Goal: Transaction & Acquisition: Download file/media

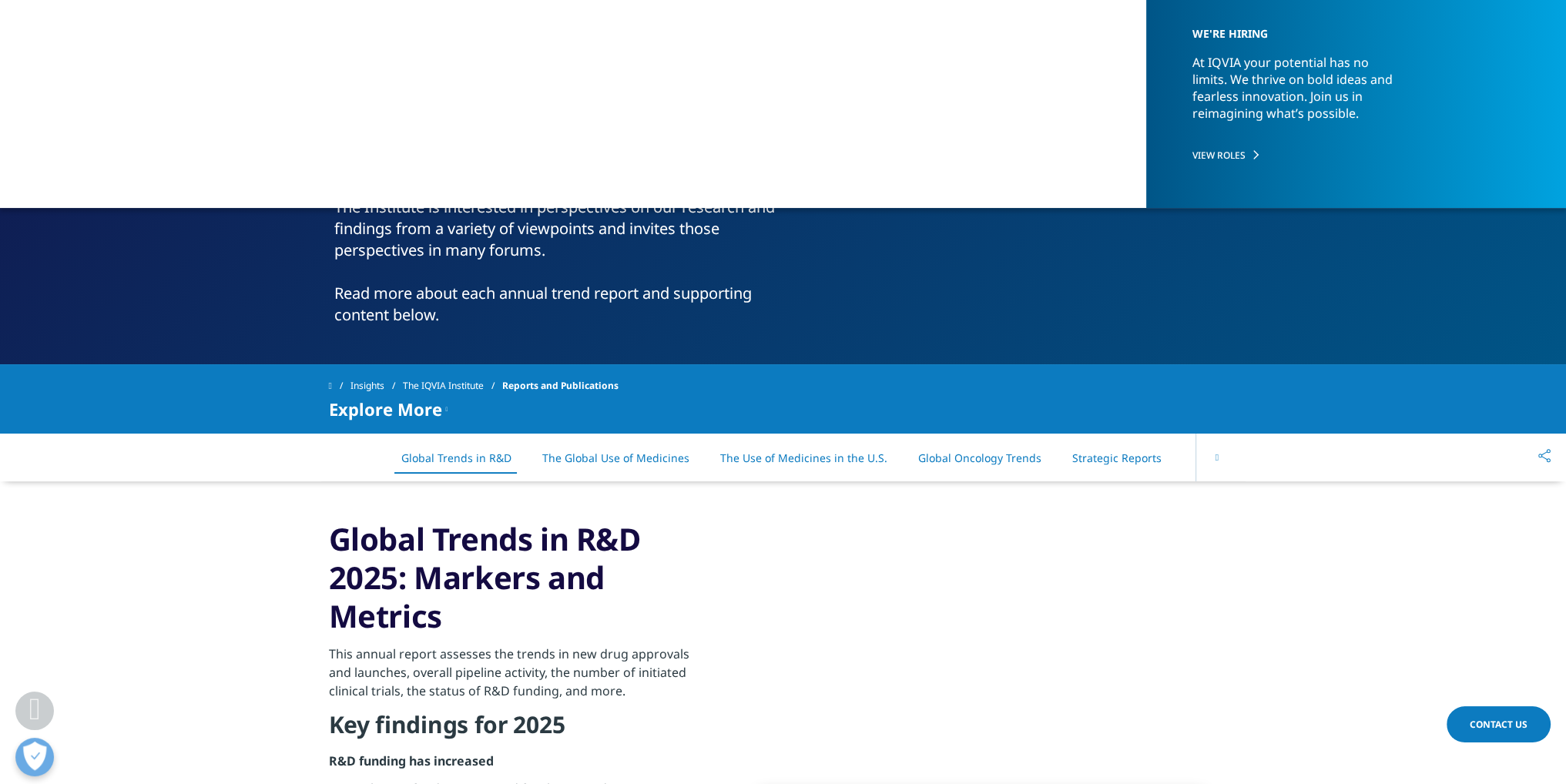
scroll to position [1001, 0]
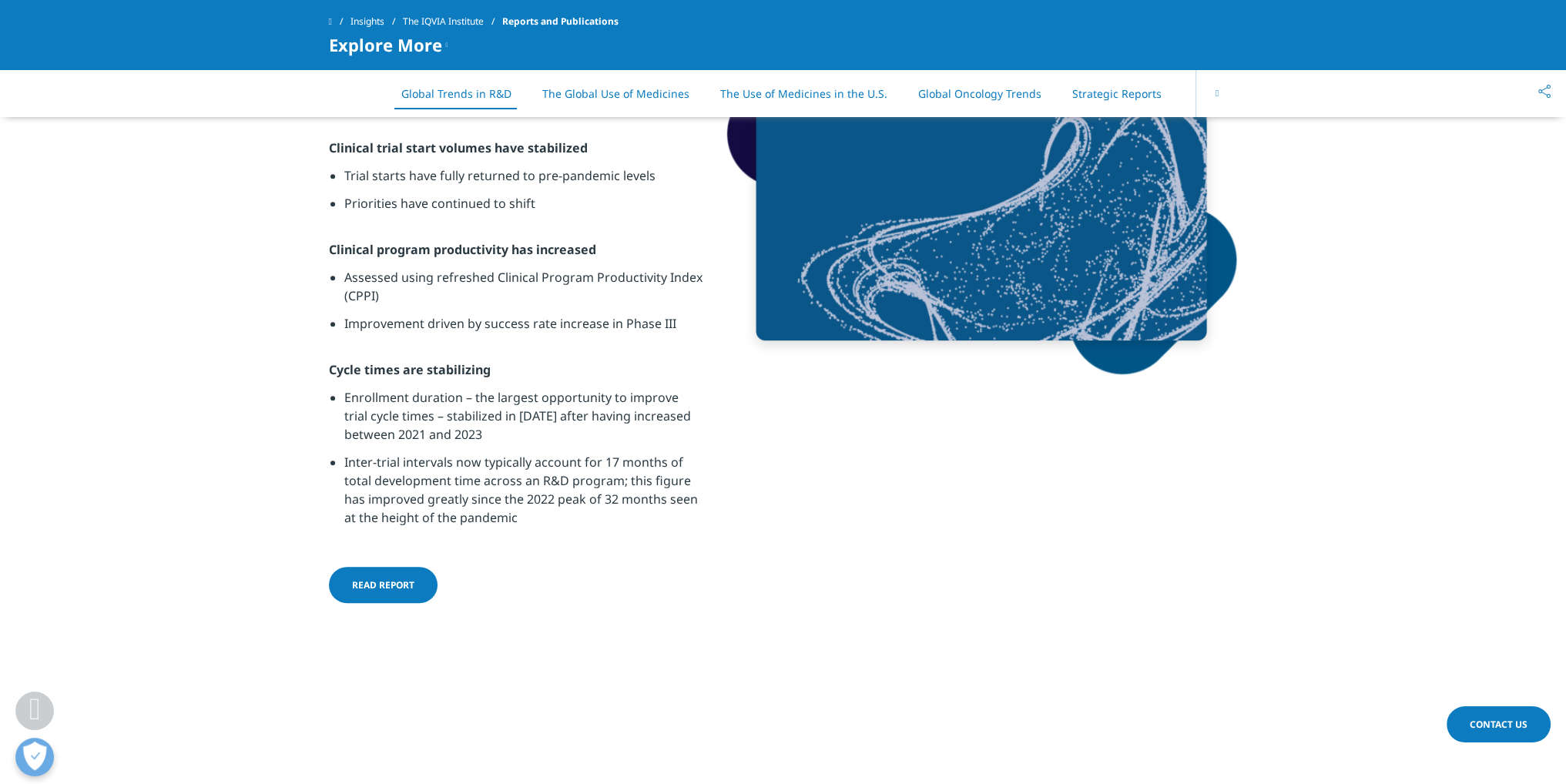
click at [397, 578] on span "Read report" at bounding box center [383, 584] width 62 height 13
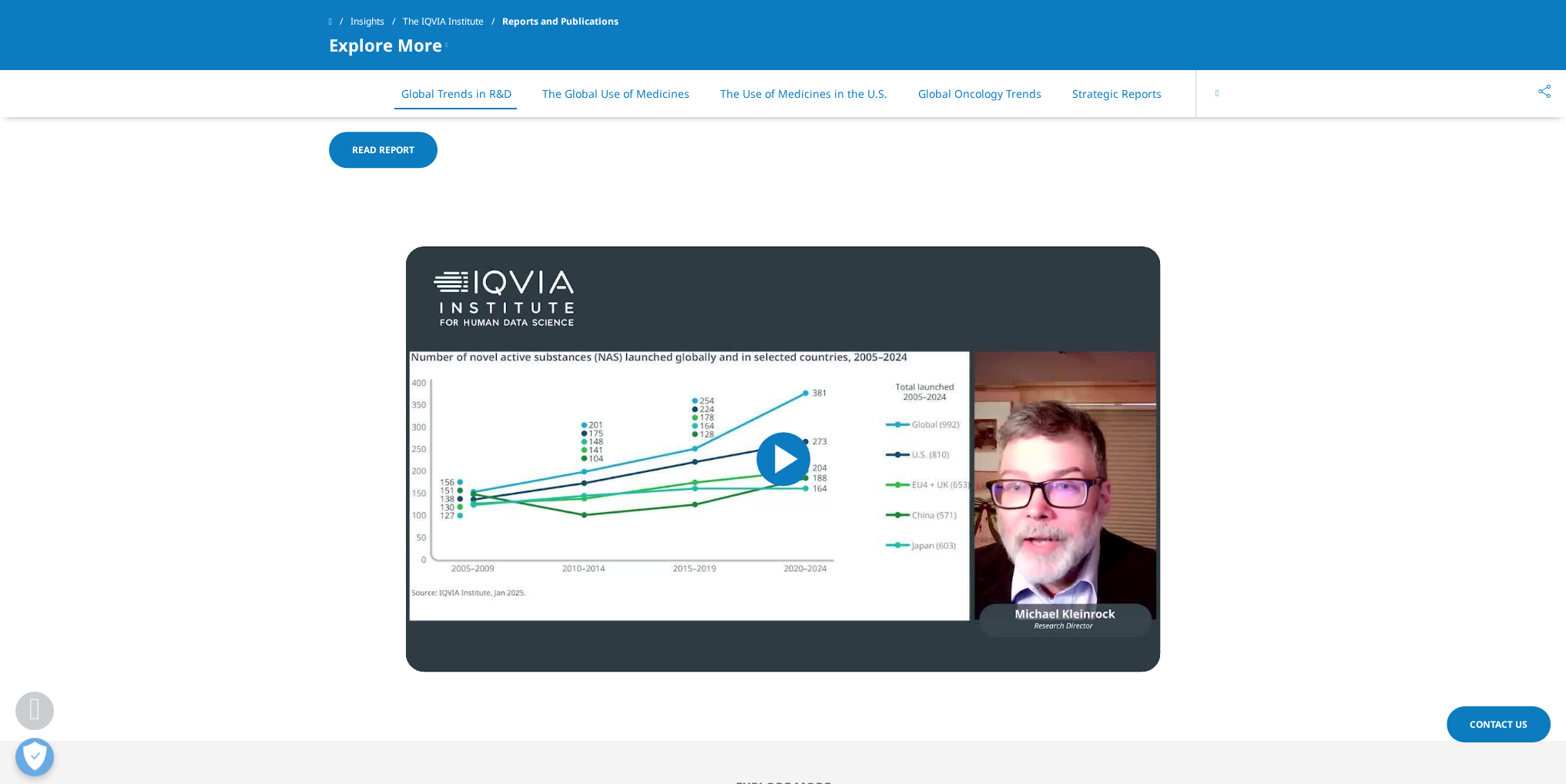
scroll to position [1463, 0]
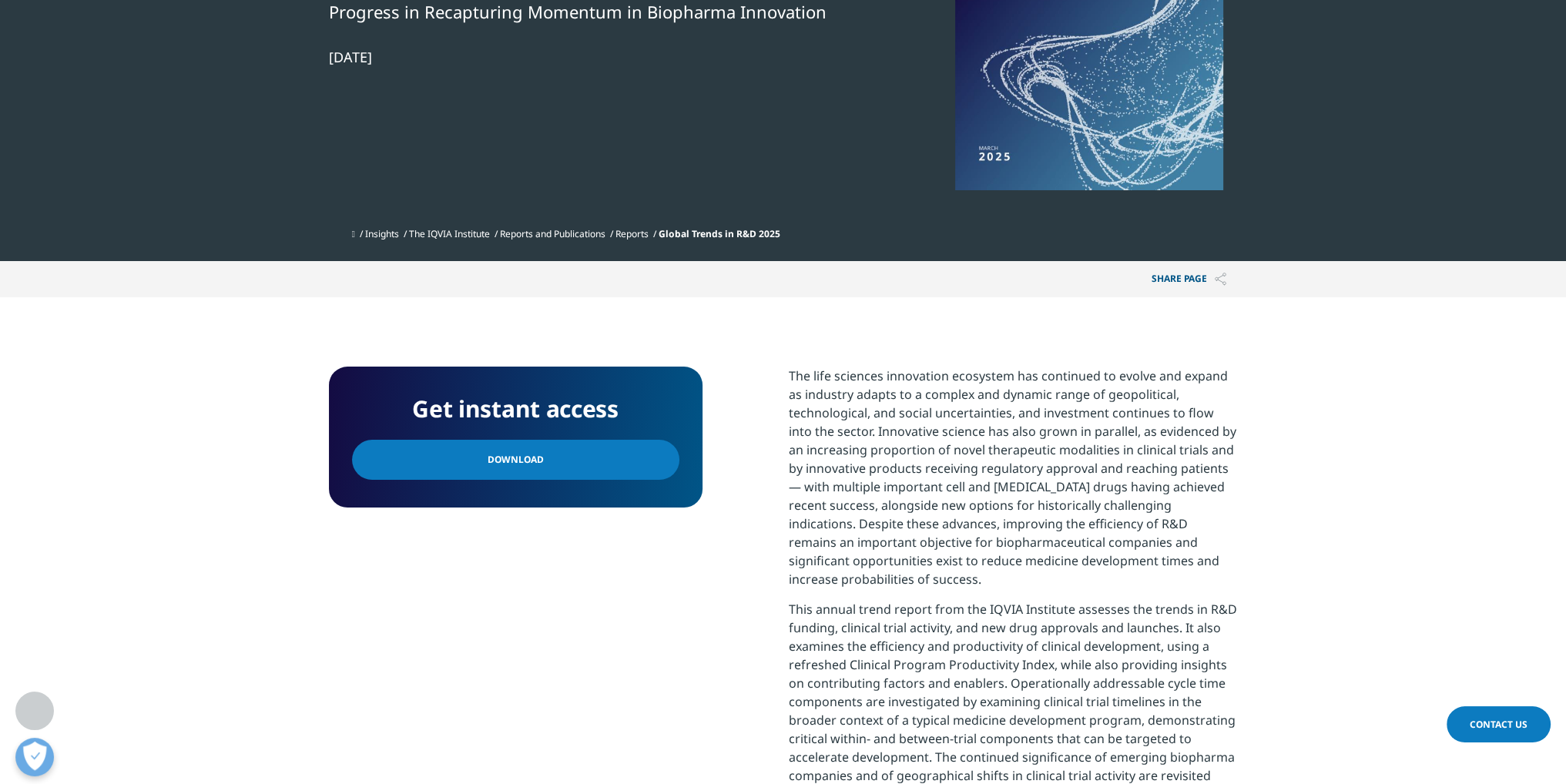
scroll to position [308, 0]
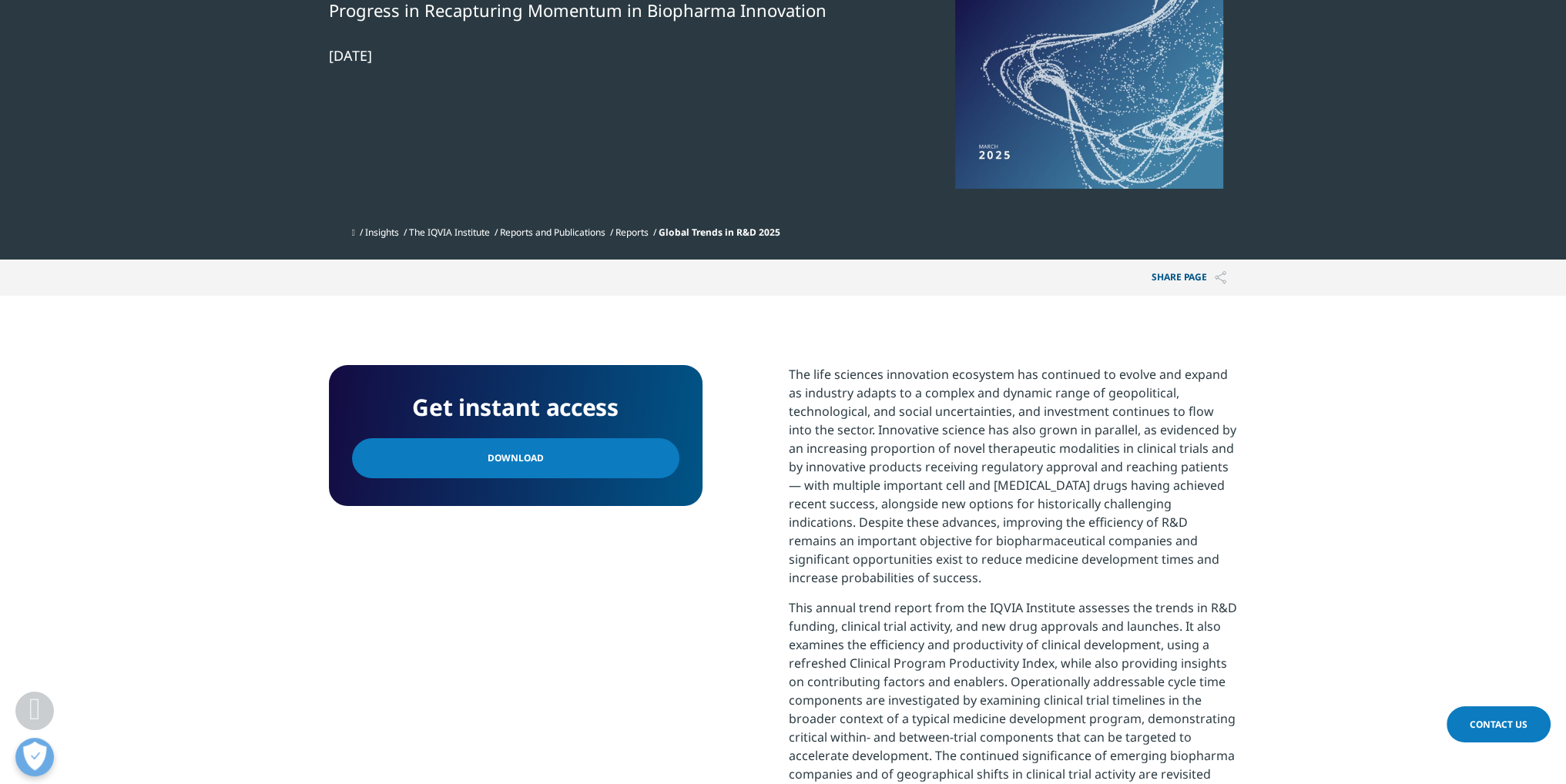
click at [624, 473] on link "Download" at bounding box center [516, 458] width 327 height 40
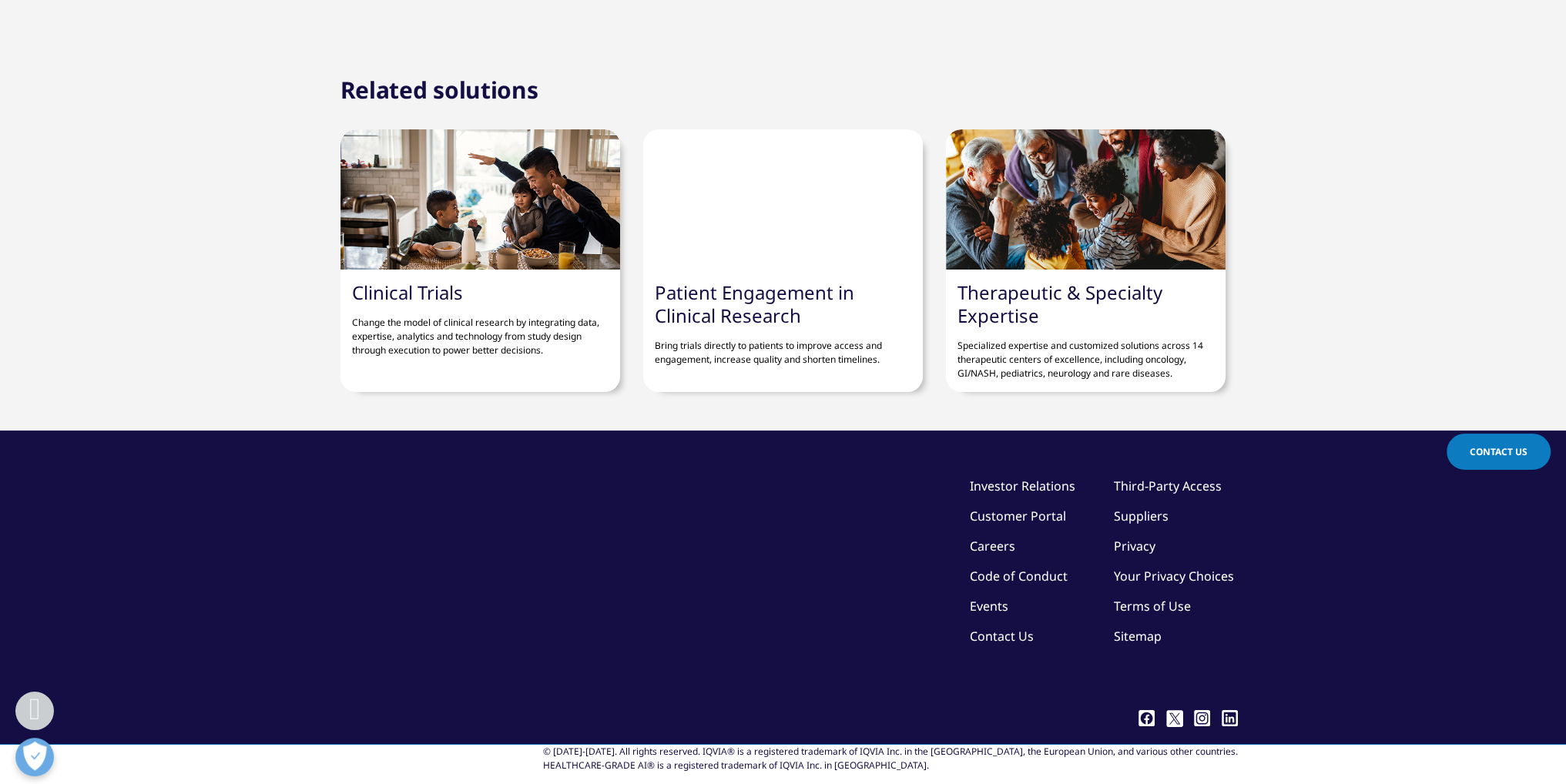
scroll to position [4928, 0]
